Goal: Task Accomplishment & Management: Manage account settings

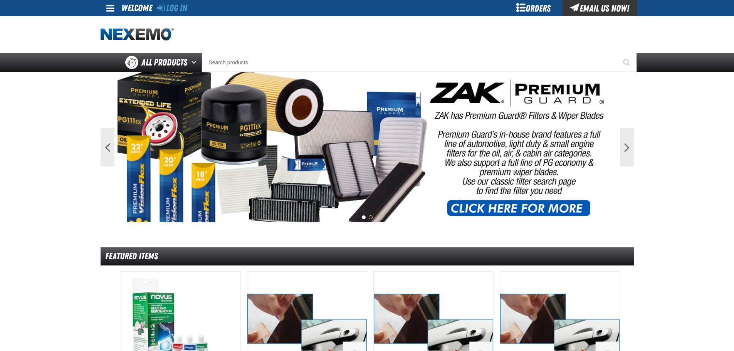
drag, startPoint x: 190, startPoint y: 6, endPoint x: 180, endPoint y: 10, distance: 10.2
click at [189, 6] on div "Log In Log In Welcome Log In Orders Email Us Now!" at bounding box center [368, 8] width 540 height 16
click at [177, 11] on link "Log In" at bounding box center [172, 8] width 30 height 11
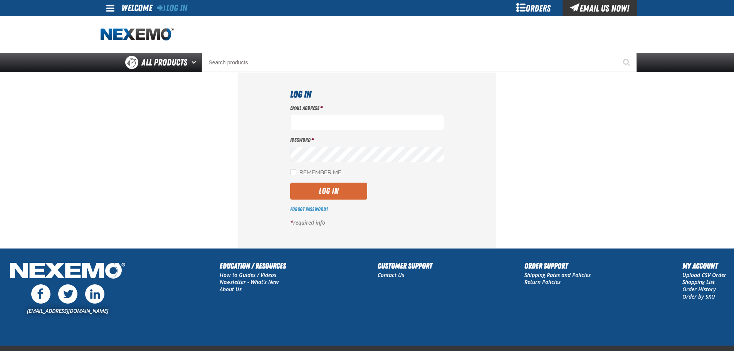
type input "[EMAIL_ADDRESS][DOMAIN_NAME]"
click at [340, 193] on button "Log In" at bounding box center [328, 191] width 77 height 17
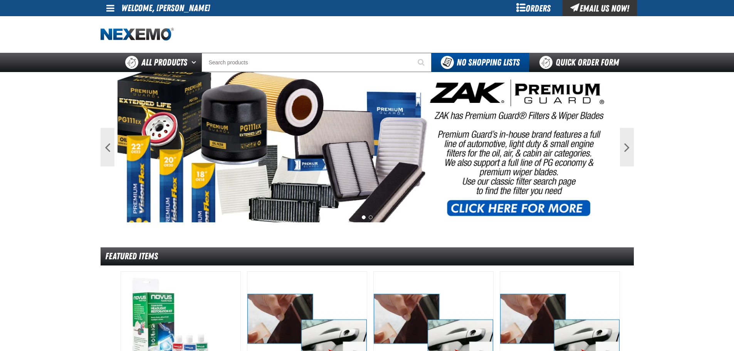
click at [540, 2] on div "Orders" at bounding box center [534, 8] width 58 height 16
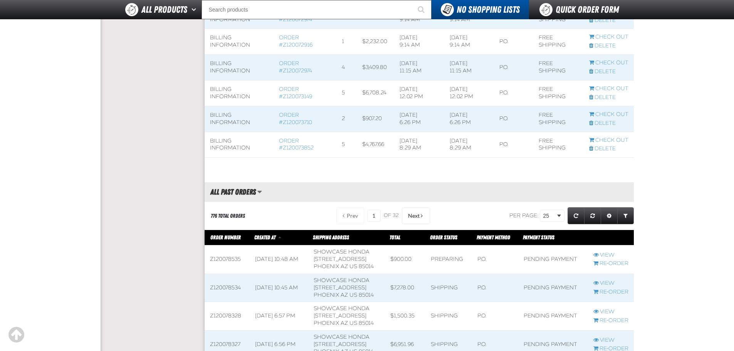
scroll to position [540, 0]
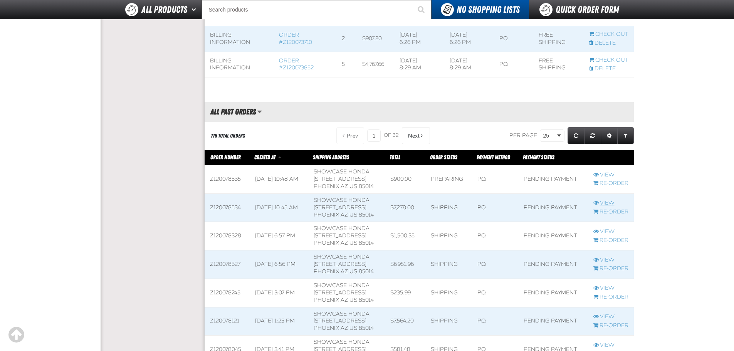
click at [605, 207] on link "View" at bounding box center [611, 203] width 35 height 7
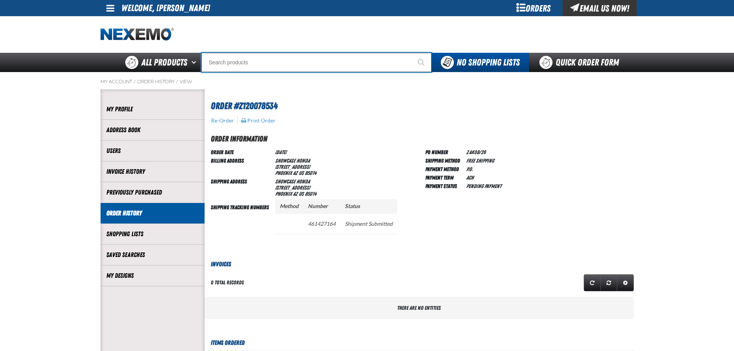
click at [240, 61] on input "Search" at bounding box center [317, 62] width 230 height 19
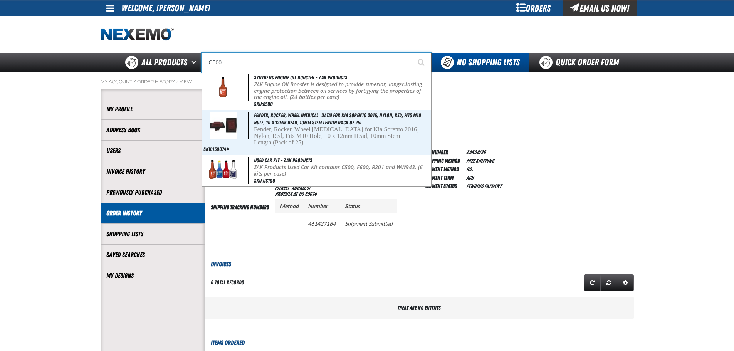
type input "C500"
click at [412, 53] on button "Start Searching" at bounding box center [421, 62] width 19 height 19
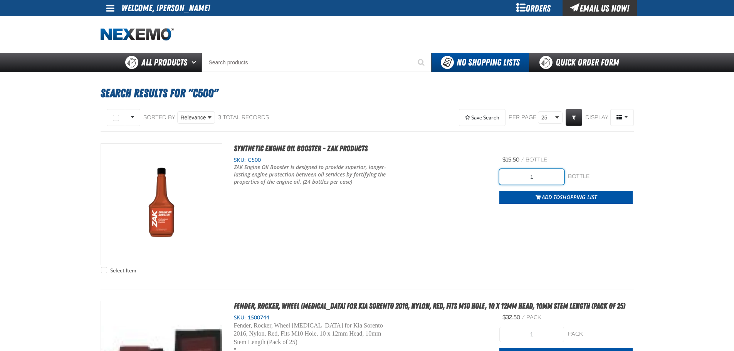
drag, startPoint x: 529, startPoint y: 178, endPoint x: 603, endPoint y: 188, distance: 73.9
click at [601, 188] on form "1 bottle bottle Add to Shopping List" at bounding box center [566, 186] width 133 height 35
drag, startPoint x: 536, startPoint y: 170, endPoint x: 512, endPoint y: 182, distance: 26.0
click at [512, 182] on input "48" at bounding box center [532, 176] width 65 height 15
drag, startPoint x: 508, startPoint y: 185, endPoint x: 693, endPoint y: 182, distance: 185.0
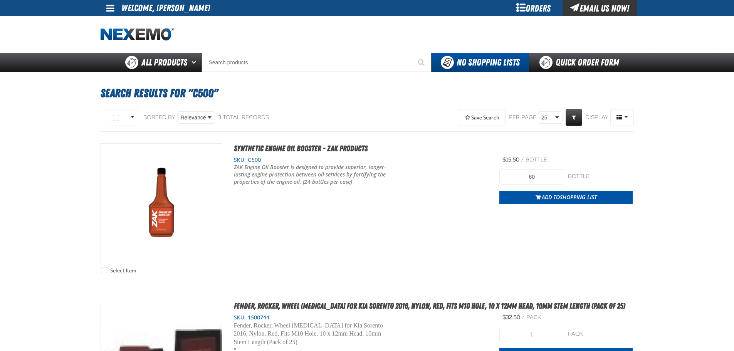
click at [693, 182] on main "Search Results for "C500" Select All on Page All visible" at bounding box center [367, 349] width 734 height 554
drag, startPoint x: 582, startPoint y: 194, endPoint x: 577, endPoint y: 194, distance: 5.4
click at [583, 194] on span "Shopping List" at bounding box center [578, 197] width 37 height 7
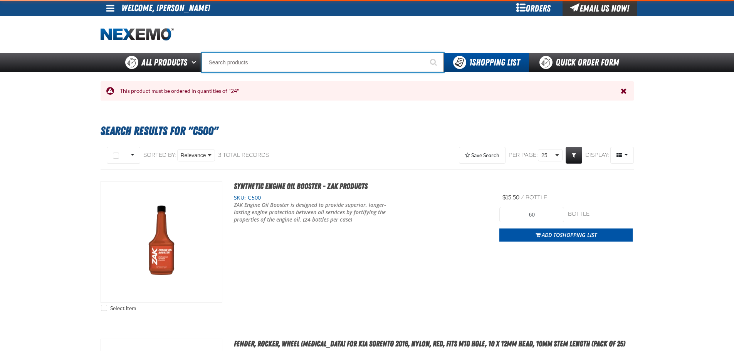
click at [330, 69] on input "Search" at bounding box center [323, 62] width 242 height 19
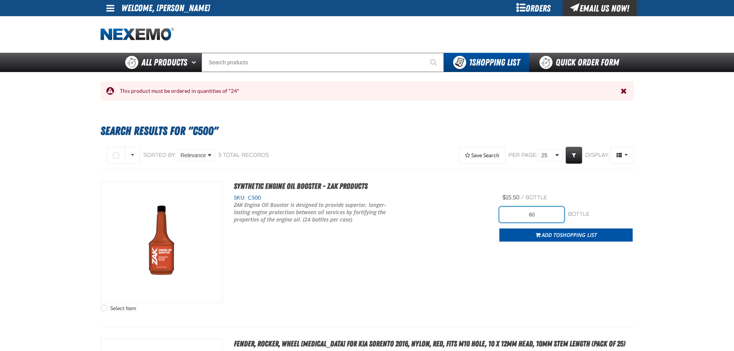
drag, startPoint x: 548, startPoint y: 215, endPoint x: 481, endPoint y: 213, distance: 67.1
click at [482, 214] on div "Select Item Synthetic Engine Oil Booster - ZAK Products SKU: C500" at bounding box center [368, 248] width 534 height 134
drag, startPoint x: 523, startPoint y: 197, endPoint x: 554, endPoint y: 224, distance: 40.7
click at [524, 198] on span "/" at bounding box center [522, 197] width 3 height 7
drag, startPoint x: 546, startPoint y: 216, endPoint x: 471, endPoint y: 205, distance: 75.2
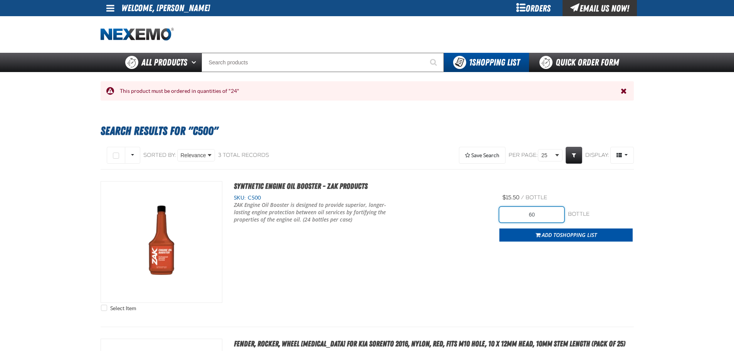
click at [510, 210] on input "60" at bounding box center [532, 214] width 65 height 15
type input "72"
click at [591, 200] on div "$15.50 / bottle bottle" at bounding box center [566, 197] width 133 height 7
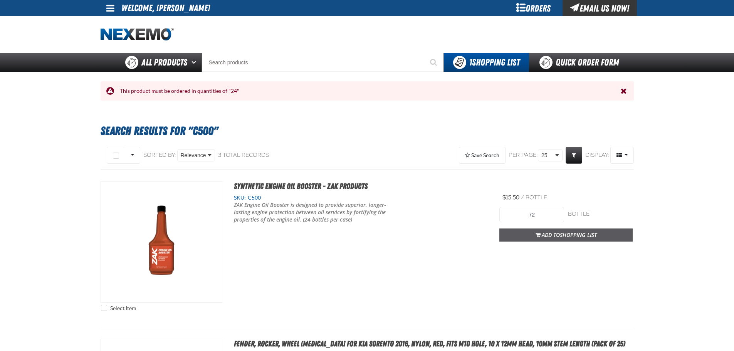
click at [597, 232] on span "Shopping List" at bounding box center [578, 234] width 37 height 7
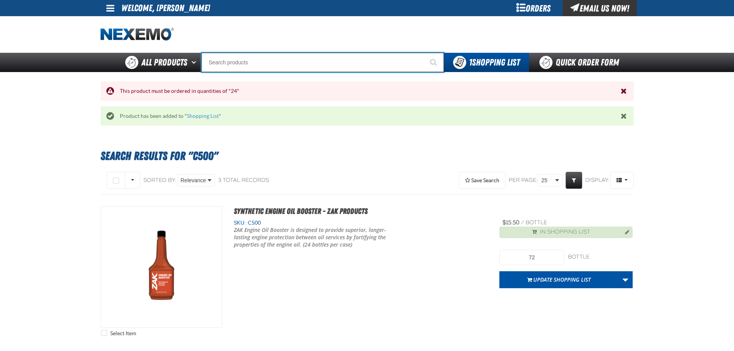
click at [351, 67] on input "Search" at bounding box center [323, 62] width 242 height 19
click at [212, 58] on input "Search" at bounding box center [323, 62] width 242 height 19
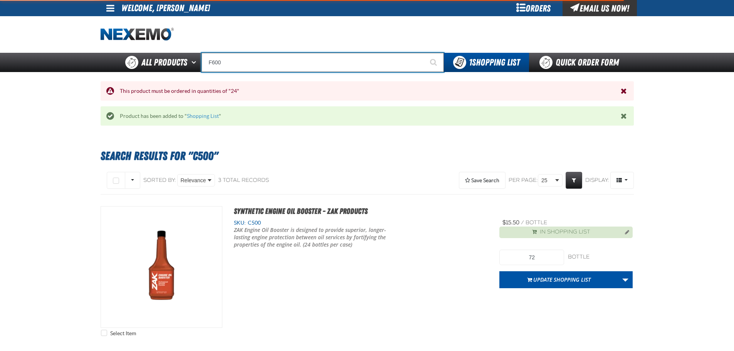
type input "F600"
click at [425, 53] on button "Start Searching" at bounding box center [434, 62] width 19 height 19
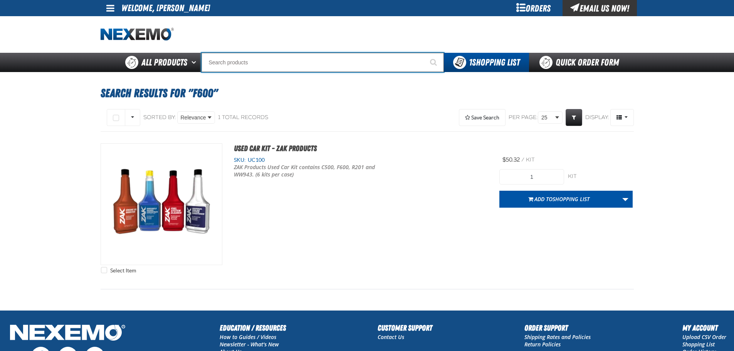
click at [248, 62] on input "Search" at bounding box center [323, 62] width 242 height 19
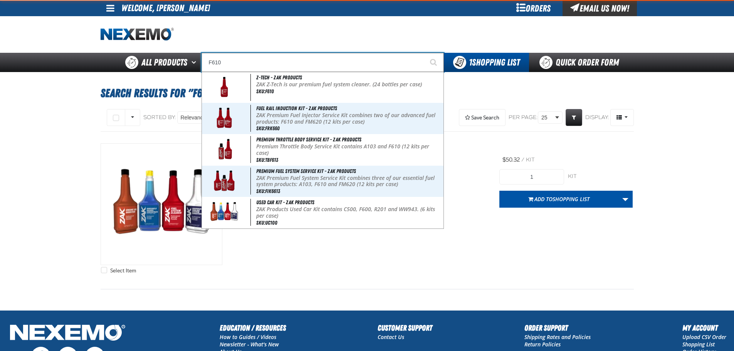
type input "F610"
click at [425, 53] on button "Start Searching" at bounding box center [434, 62] width 19 height 19
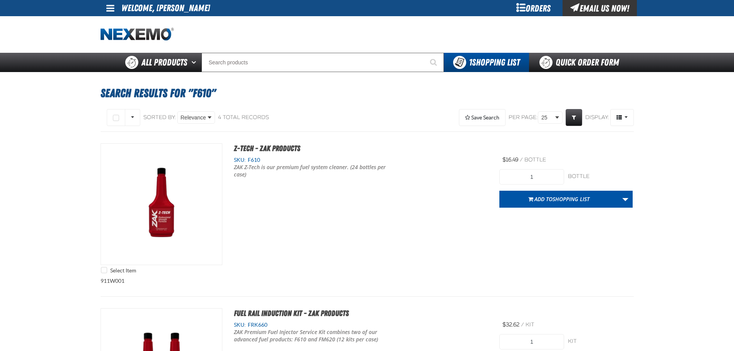
drag, startPoint x: 262, startPoint y: 226, endPoint x: 338, endPoint y: 218, distance: 76.8
click at [262, 226] on div "Select Item Z-Tech - ZAK Products SKU: F610 ZAK Z-Tech is our premium fuel syst…" at bounding box center [368, 210] width 534 height 134
drag, startPoint x: 530, startPoint y: 175, endPoint x: 576, endPoint y: 185, distance: 47.0
click at [541, 176] on input "1" at bounding box center [532, 176] width 65 height 15
type input "72"
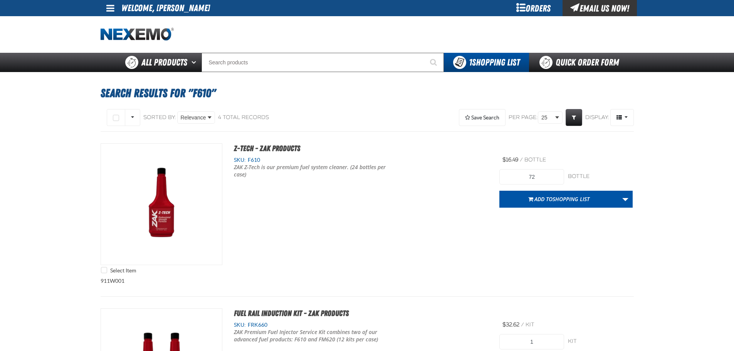
click at [571, 224] on div "Select Item Z-Tech - ZAK Products SKU: F610 ZAK Z-Tech is our premium fuel syst…" at bounding box center [368, 210] width 534 height 134
click at [574, 202] on span "Shopping List" at bounding box center [571, 198] width 37 height 7
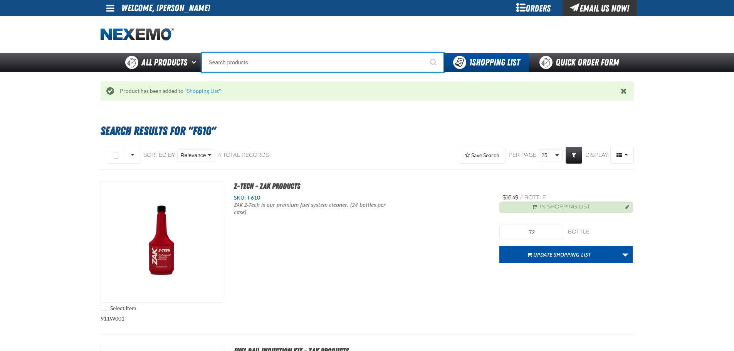
click at [263, 64] on input "Search" at bounding box center [323, 62] width 242 height 19
type input "P"
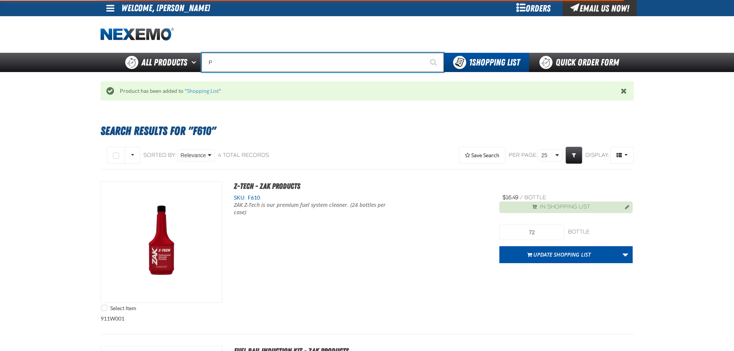
type input "Perfect P Series 0.25-ounce Lead Wheel Weight"
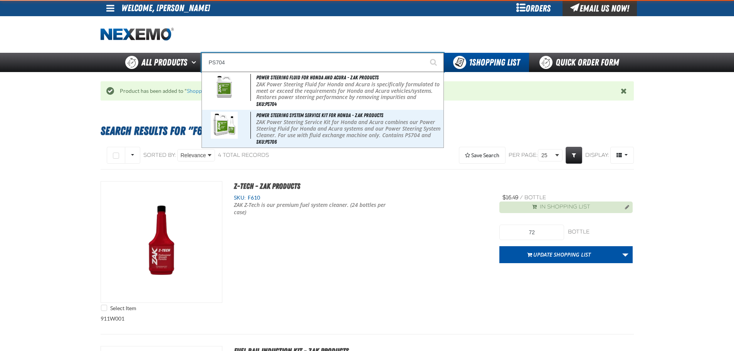
type input "PS704"
click at [425, 53] on button "Start Searching" at bounding box center [434, 62] width 19 height 19
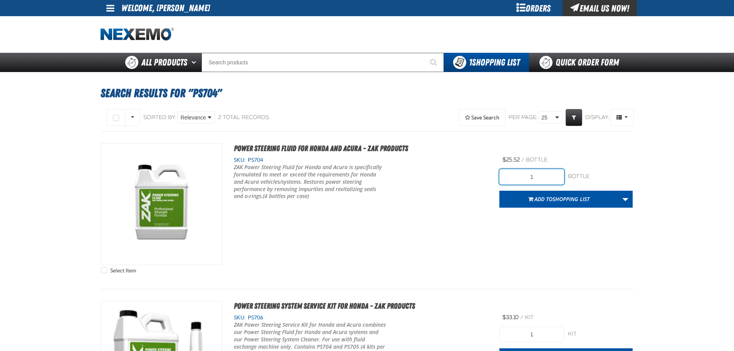
drag, startPoint x: 529, startPoint y: 180, endPoint x: 585, endPoint y: 177, distance: 56.4
click at [585, 177] on div "1 bottle bottle" at bounding box center [566, 176] width 133 height 15
type input "16"
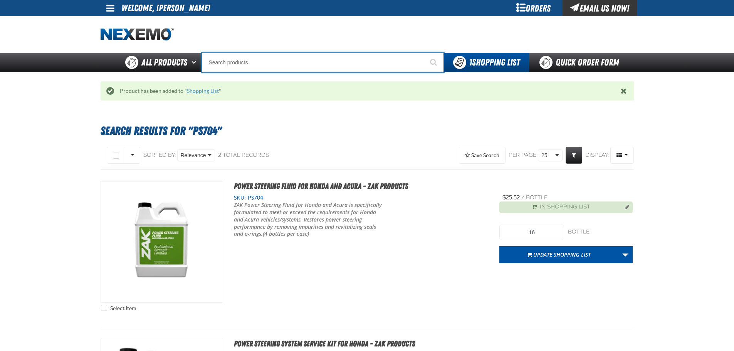
click at [367, 67] on input "Search" at bounding box center [323, 62] width 242 height 19
type input "R"
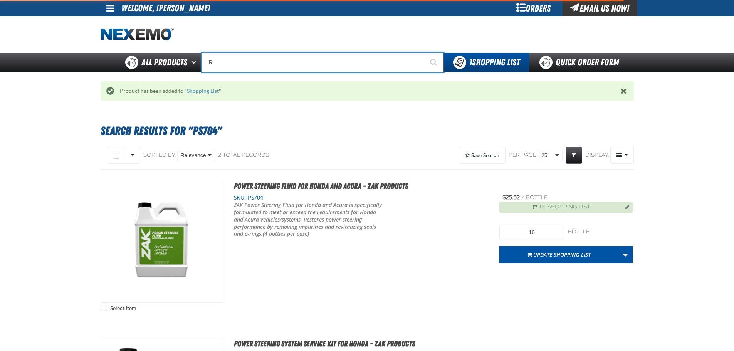
type input "ROADSIDE R"
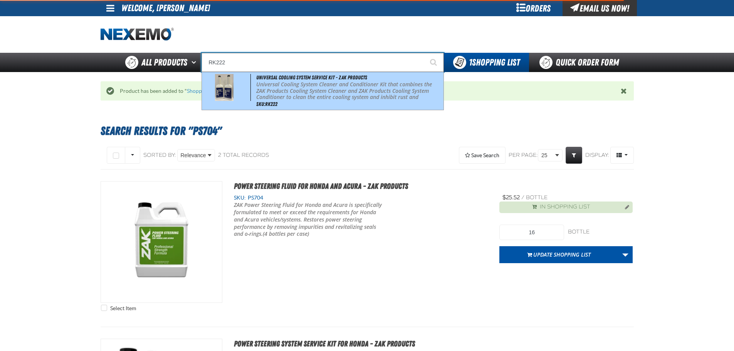
type input "Universal Cooling System Service Kit - ZAK Products"
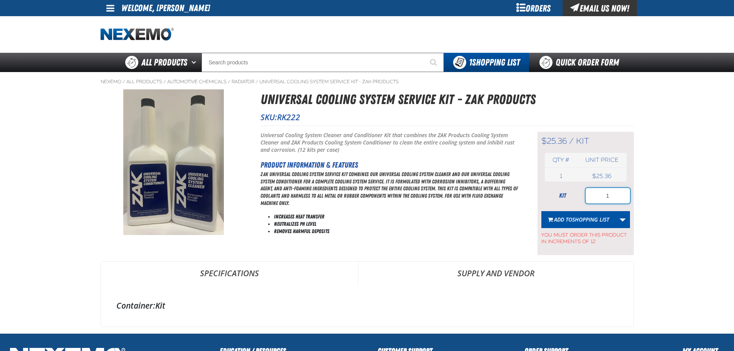
drag, startPoint x: 599, startPoint y: 199, endPoint x: 622, endPoint y: 196, distance: 23.0
click at [622, 196] on input "1" at bounding box center [608, 195] width 44 height 15
click at [606, 217] on span "Shopping List" at bounding box center [590, 219] width 37 height 7
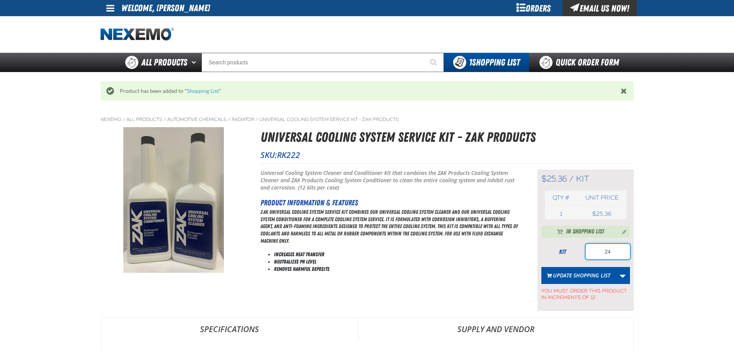
drag, startPoint x: 604, startPoint y: 252, endPoint x: 640, endPoint y: 252, distance: 35.5
click at [638, 252] on main "Nexemo / All Products / / Radiator" at bounding box center [367, 249] width 734 height 279
type input "36"
drag, startPoint x: 694, startPoint y: 242, endPoint x: 606, endPoint y: 279, distance: 95.4
click at [690, 244] on main "Nexemo / All Products / / Radiator" at bounding box center [367, 249] width 734 height 279
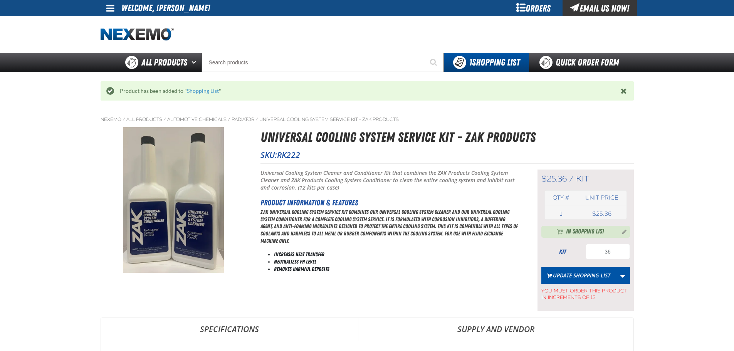
click at [597, 276] on button "Update Shopping List" at bounding box center [579, 275] width 74 height 17
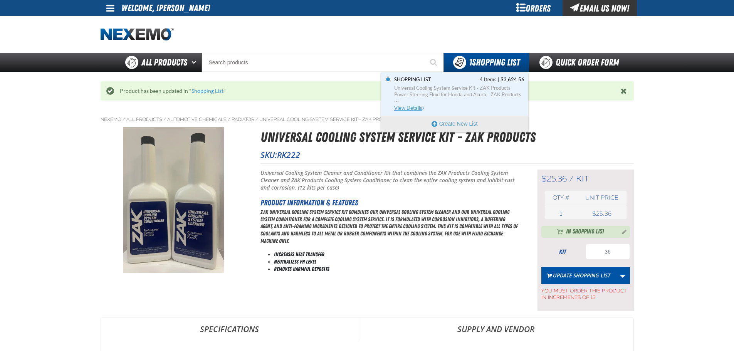
click at [481, 89] on span "Universal Cooling System Service Kit - ZAK Products" at bounding box center [459, 88] width 130 height 7
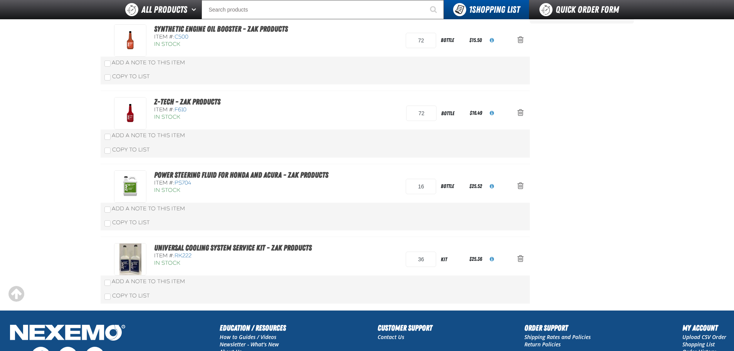
scroll to position [16, 0]
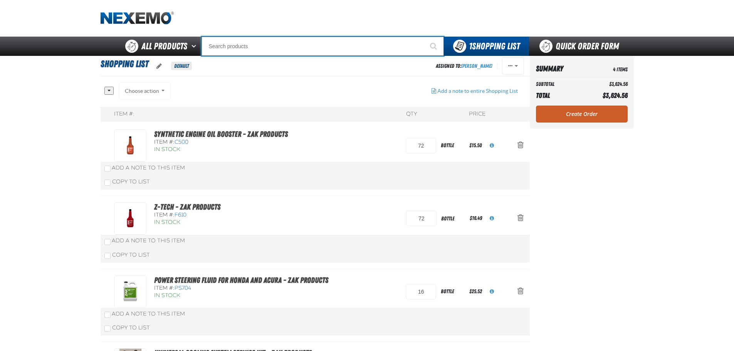
click at [266, 48] on input "Search" at bounding box center [323, 46] width 242 height 19
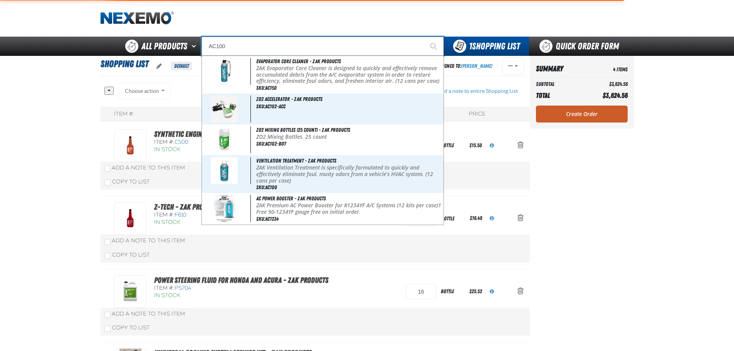
type input "AC100"
click at [425, 37] on button "Start Searching" at bounding box center [434, 46] width 19 height 19
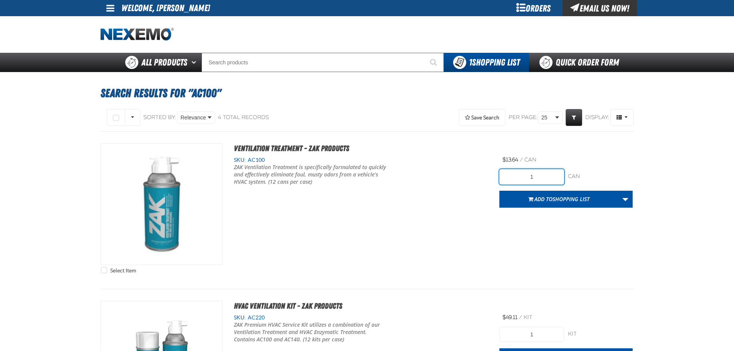
click at [576, 181] on div "1 can can" at bounding box center [566, 176] width 133 height 15
type input "48"
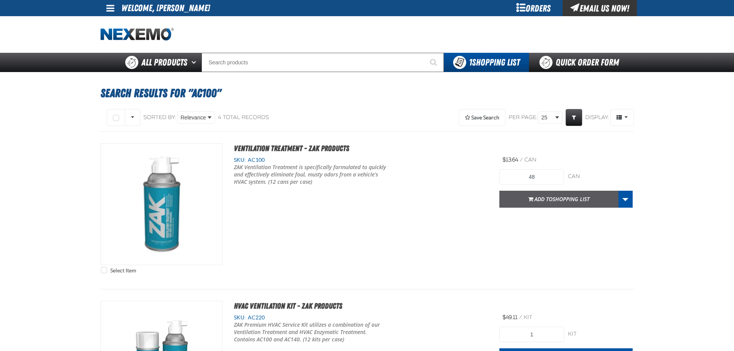
click at [601, 202] on button "Add to Shopping List" at bounding box center [559, 199] width 119 height 17
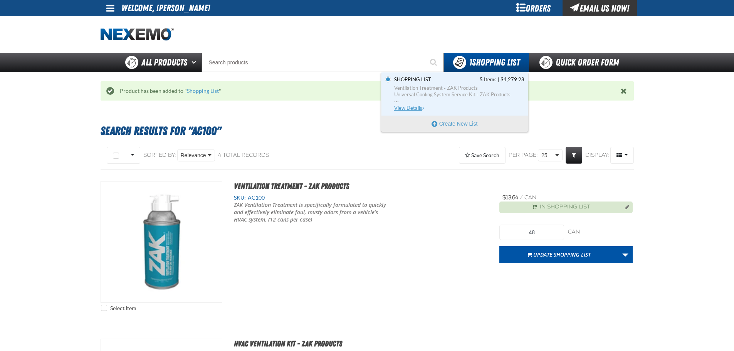
click at [467, 87] on span "Ventilation Treatment - ZAK Products" at bounding box center [459, 88] width 130 height 7
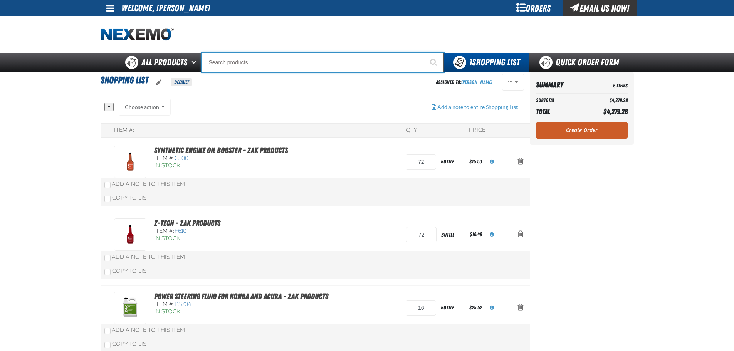
click at [264, 64] on input "Search" at bounding box center [323, 62] width 242 height 19
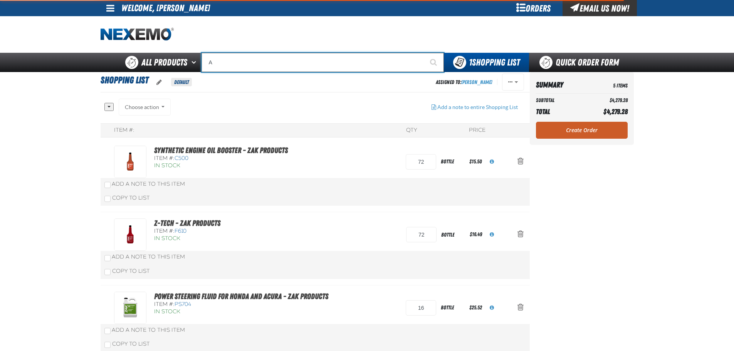
type input "AC"
type input "AC Power Booster - ZAK Products"
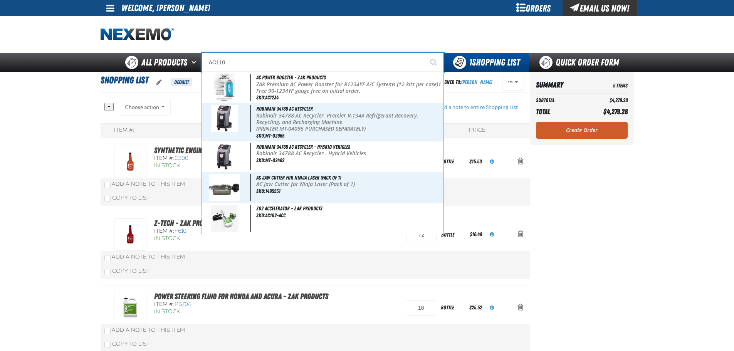
type input "AC110"
click at [425, 53] on button "Start Searching" at bounding box center [434, 62] width 19 height 19
